Goal: Task Accomplishment & Management: Manage account settings

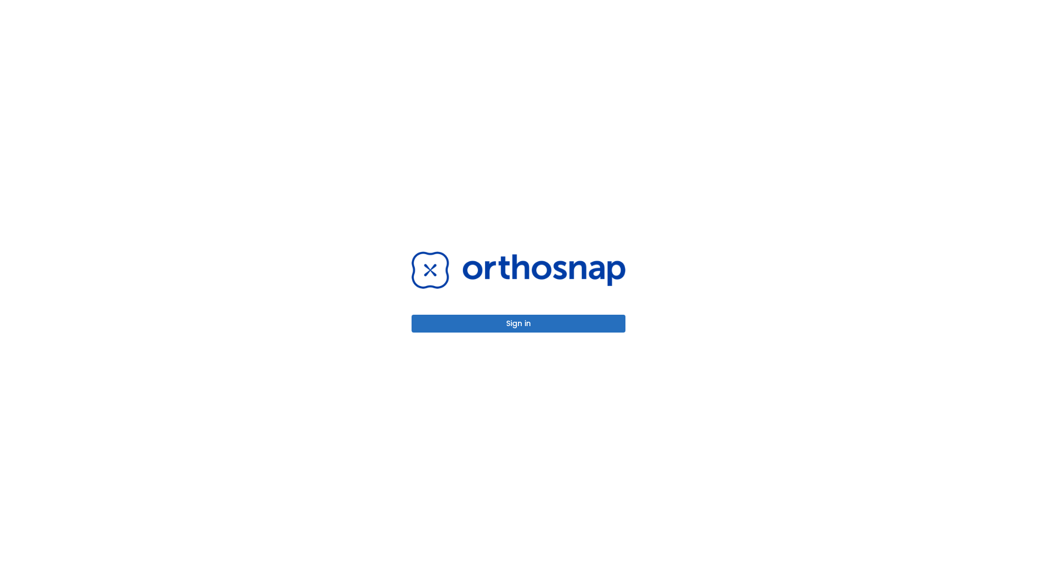
click at [519, 323] on button "Sign in" at bounding box center [519, 323] width 214 height 18
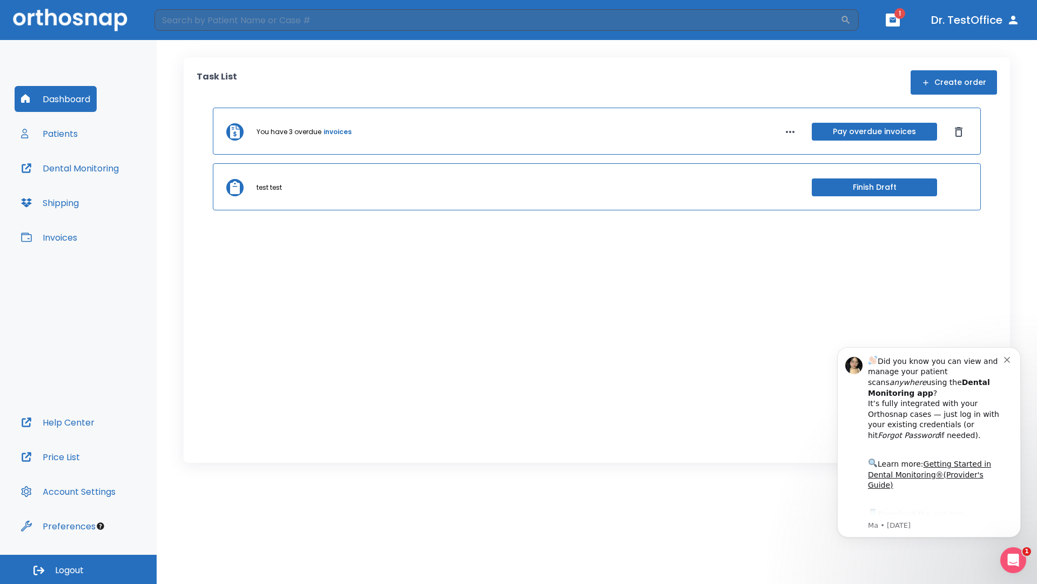
click at [78, 569] on span "Logout" at bounding box center [69, 570] width 29 height 12
